Goal: Information Seeking & Learning: Compare options

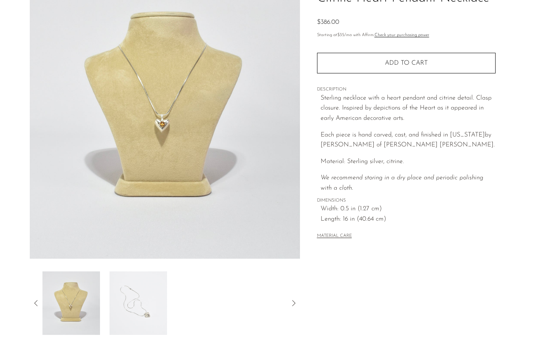
scroll to position [80, 0]
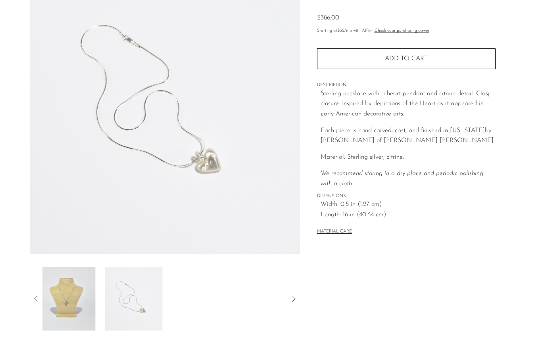
click at [138, 311] on img at bounding box center [133, 298] width 57 height 63
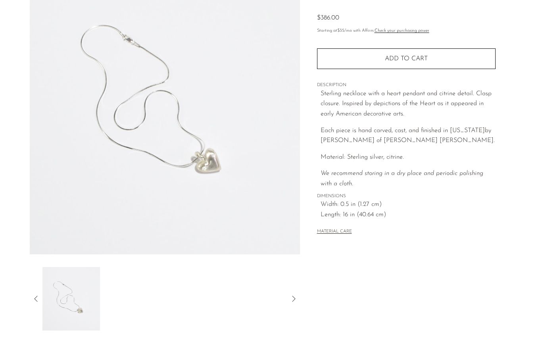
click at [80, 306] on img at bounding box center [70, 298] width 57 height 63
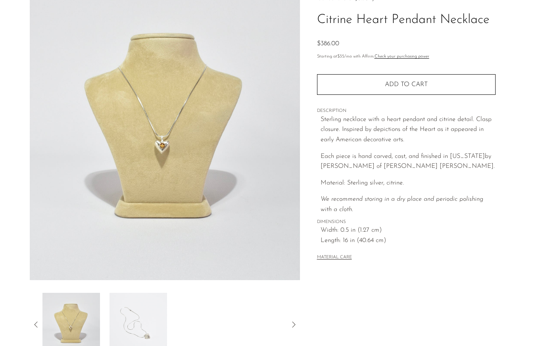
scroll to position [0, 0]
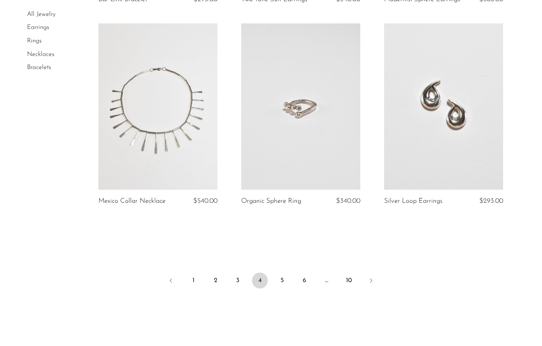
scroll to position [2344, 0]
click at [284, 272] on link "5" at bounding box center [282, 280] width 16 height 16
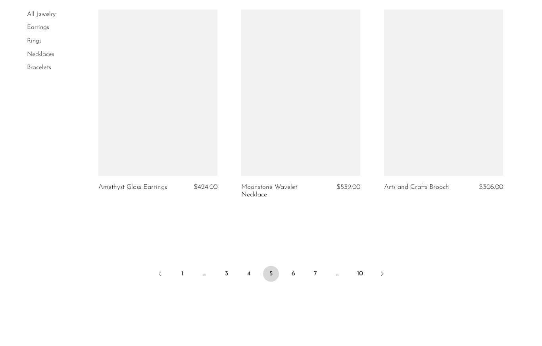
scroll to position [2341, 0]
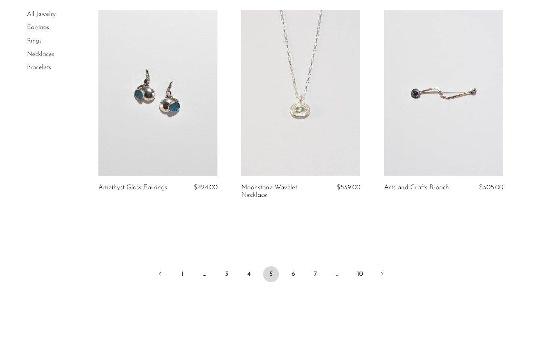
click at [314, 131] on link at bounding box center [300, 93] width 119 height 167
click at [291, 266] on link "6" at bounding box center [293, 274] width 16 height 16
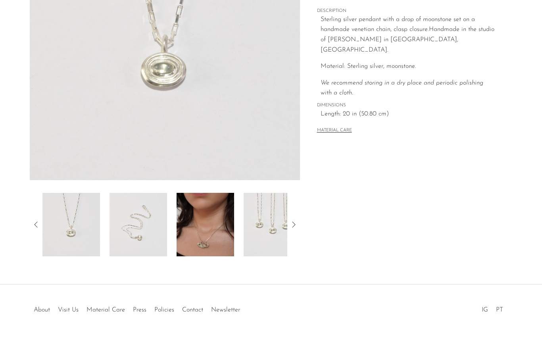
scroll to position [151, 0]
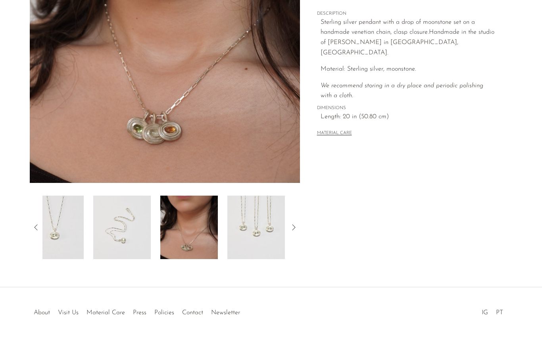
click at [227, 254] on img at bounding box center [255, 226] width 57 height 63
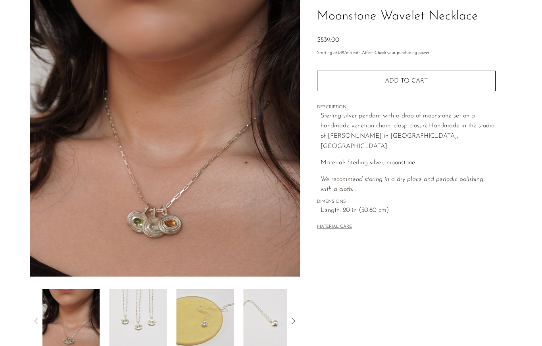
scroll to position [56, 0]
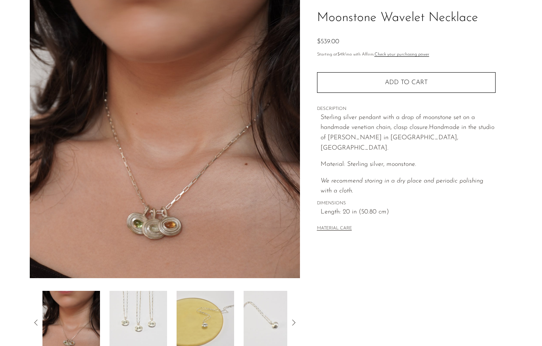
click at [202, 312] on img at bounding box center [204, 322] width 57 height 63
click at [243, 320] on img at bounding box center [271, 322] width 57 height 63
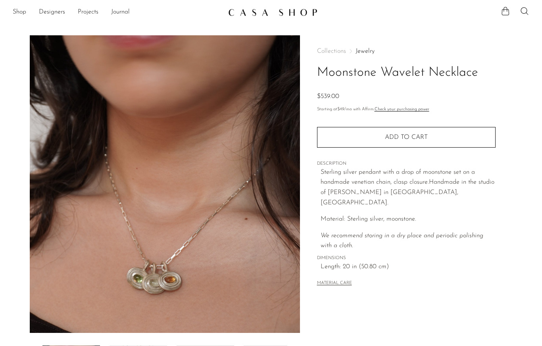
scroll to position [0, 0]
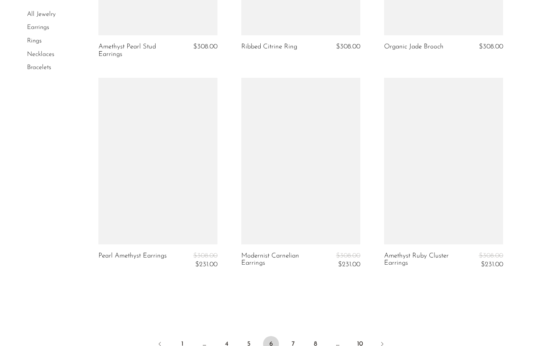
scroll to position [2363, 0]
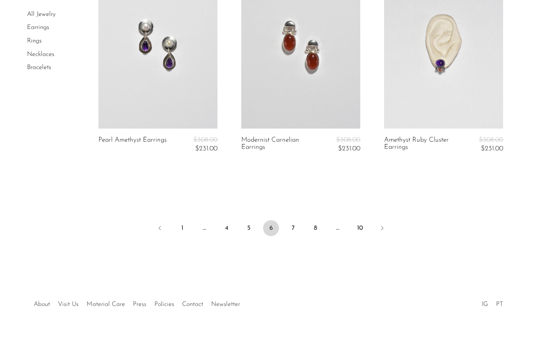
click at [291, 220] on link "7" at bounding box center [293, 228] width 16 height 16
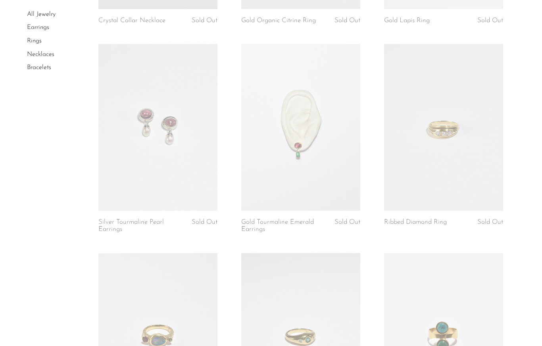
scroll to position [1071, 0]
click at [184, 178] on link at bounding box center [157, 127] width 119 height 167
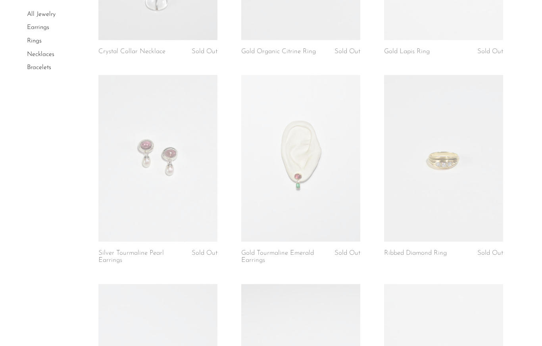
scroll to position [996, 0]
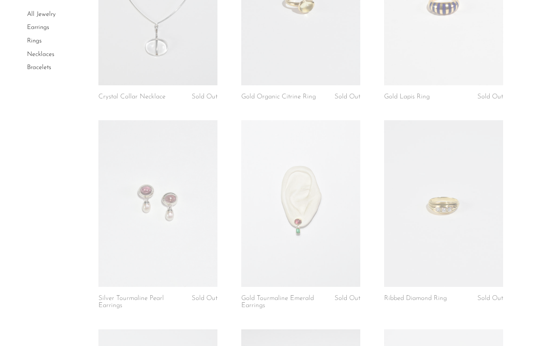
click at [40, 56] on link "Necklaces" at bounding box center [40, 54] width 27 height 6
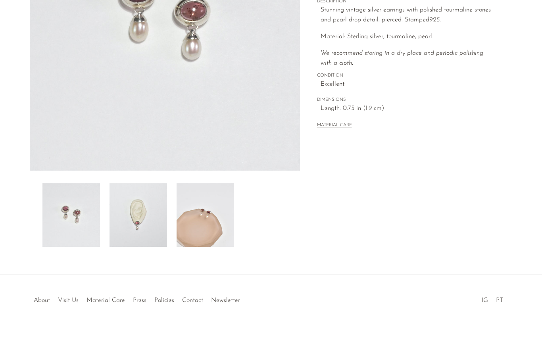
scroll to position [170, 0]
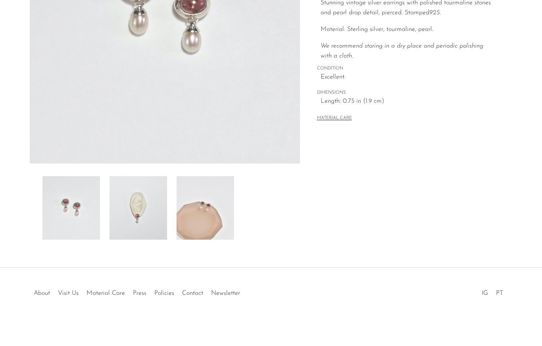
click at [213, 227] on img at bounding box center [204, 207] width 57 height 63
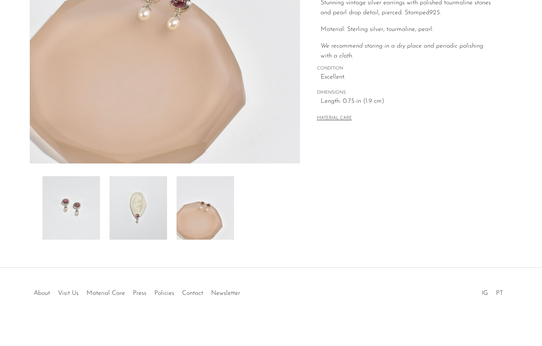
click at [141, 220] on img at bounding box center [137, 207] width 57 height 63
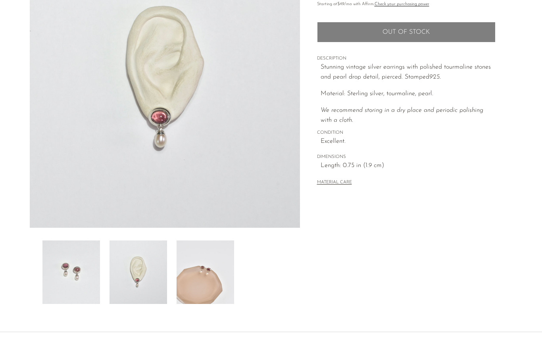
scroll to position [100, 0]
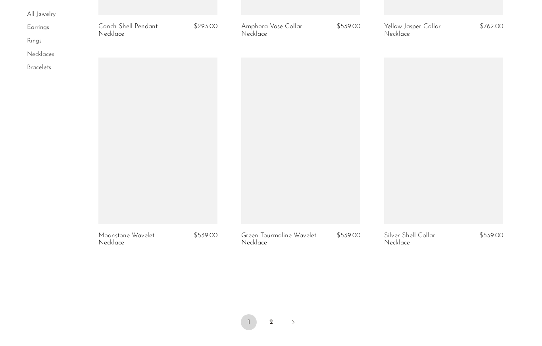
scroll to position [2316, 0]
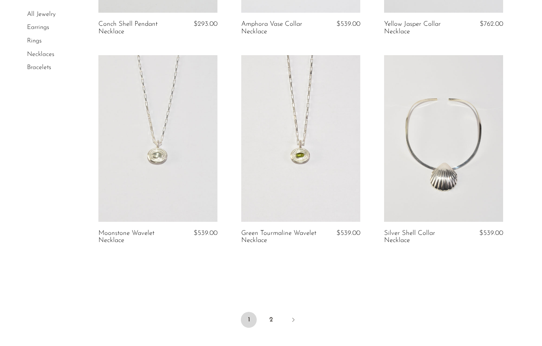
click at [275, 312] on link "2" at bounding box center [271, 320] width 16 height 16
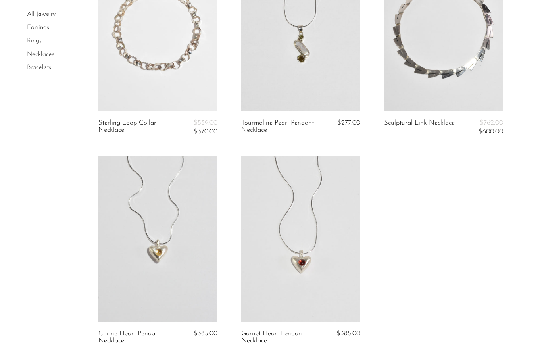
scroll to position [337, 0]
click at [164, 278] on link at bounding box center [157, 238] width 119 height 167
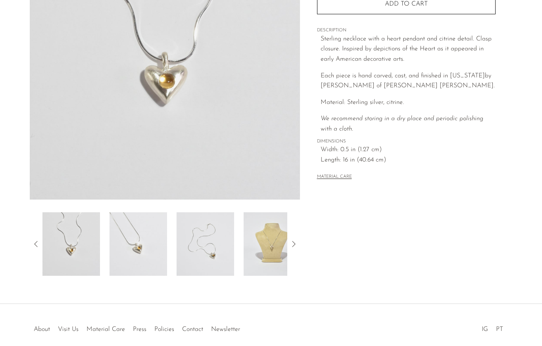
scroll to position [135, 0]
click at [289, 248] on icon at bounding box center [294, 244] width 10 height 10
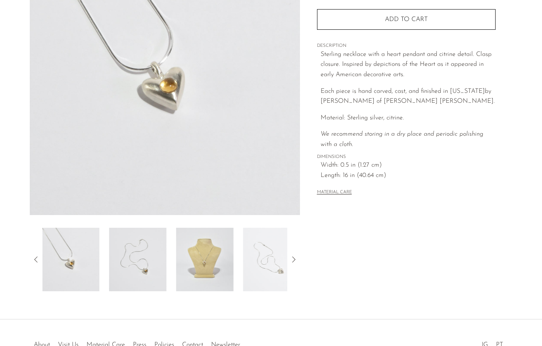
scroll to position [118, 0]
click at [210, 271] on img at bounding box center [204, 259] width 57 height 63
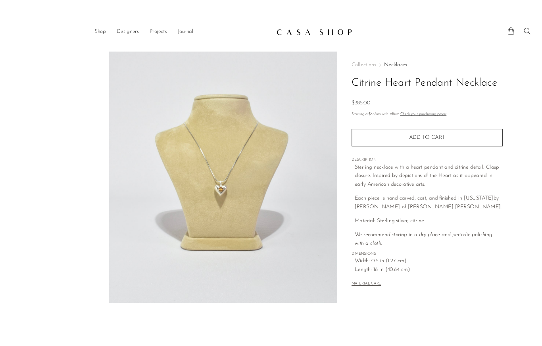
scroll to position [10, 0]
